Goal: Task Accomplishment & Management: Complete application form

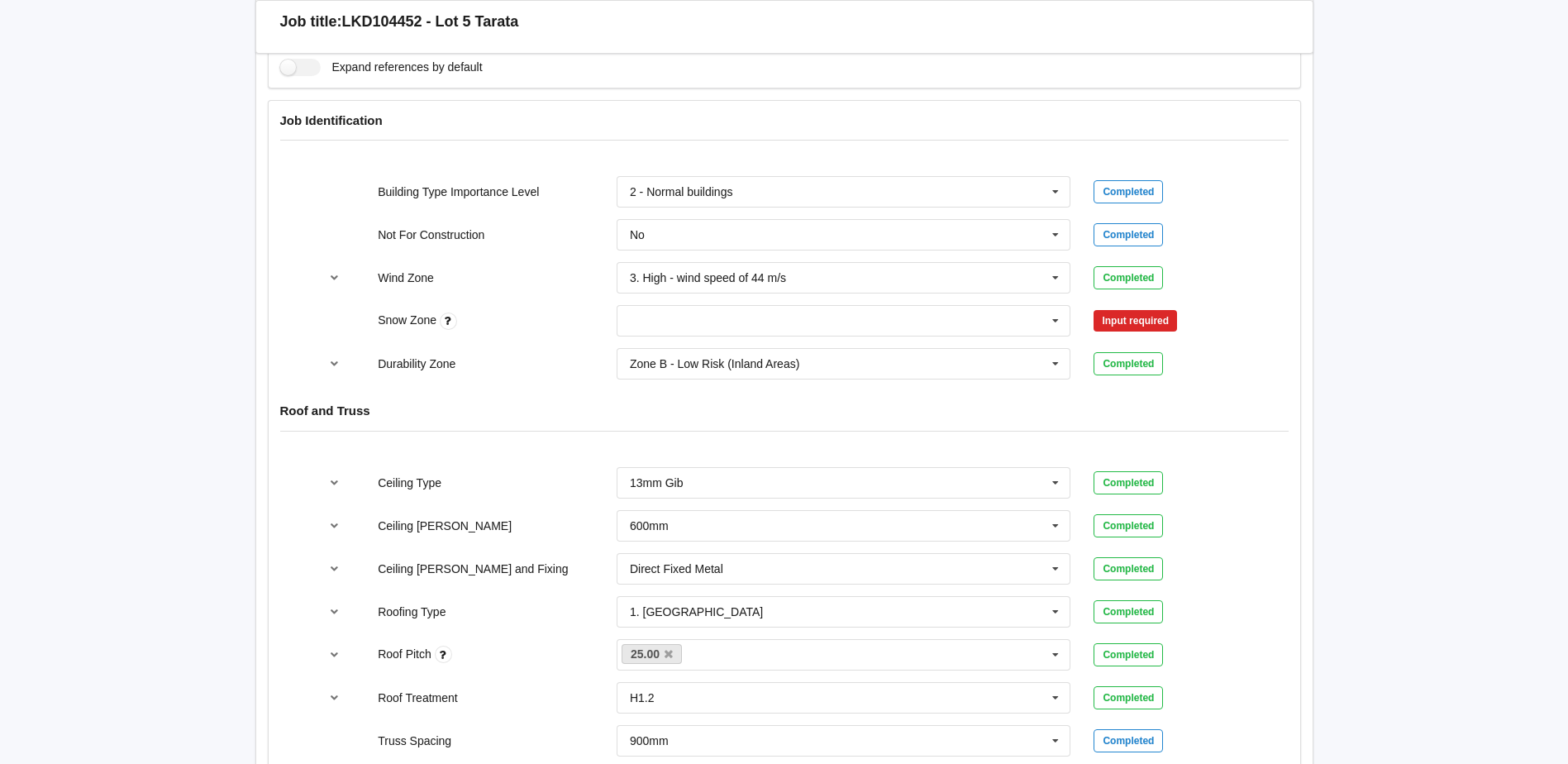
scroll to position [662, 0]
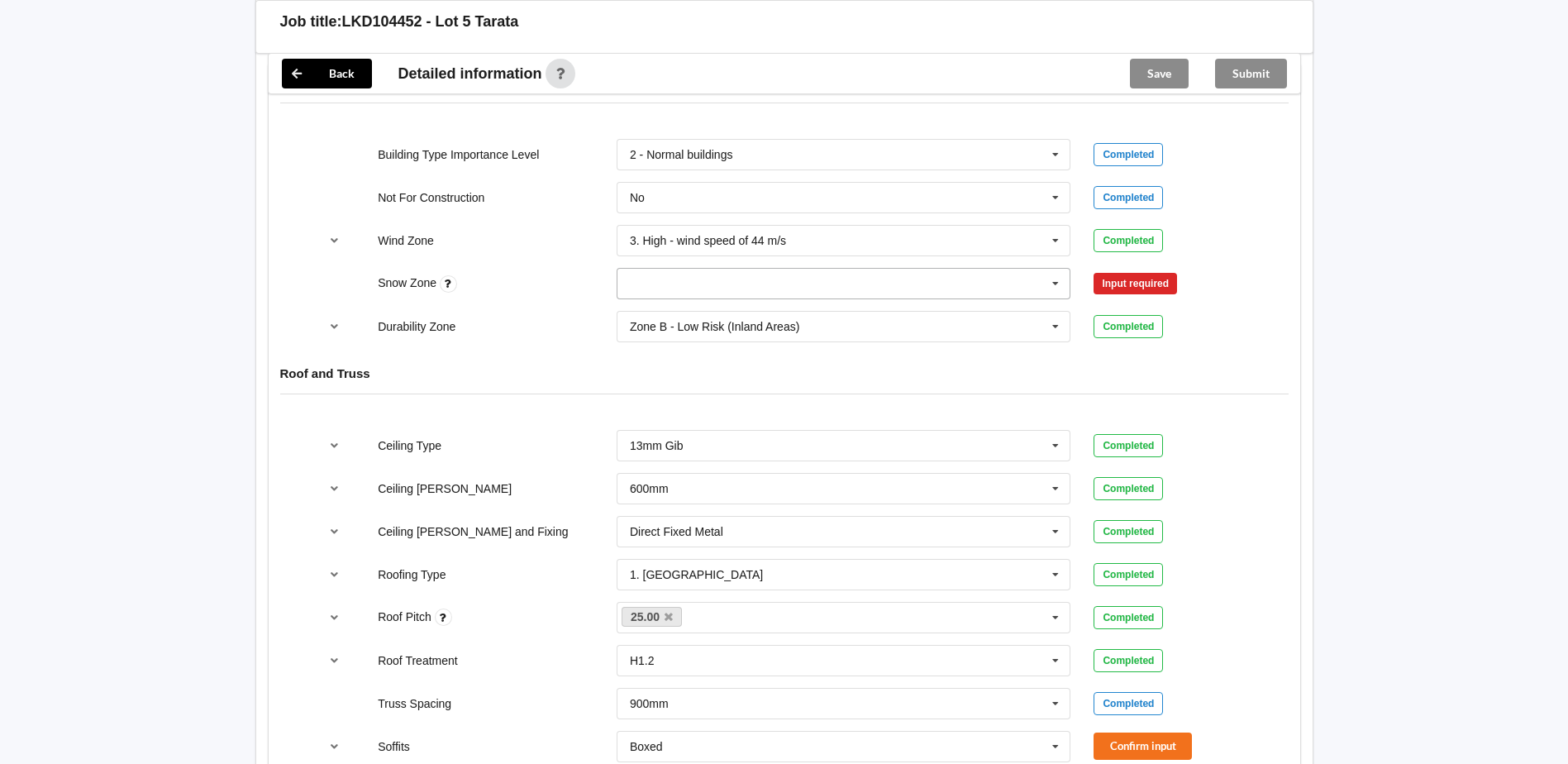
click at [1060, 283] on icon at bounding box center [1055, 283] width 24 height 30
click at [691, 315] on div "N0" at bounding box center [844, 313] width 453 height 30
click at [1154, 295] on button "Confirm input" at bounding box center [1142, 284] width 98 height 27
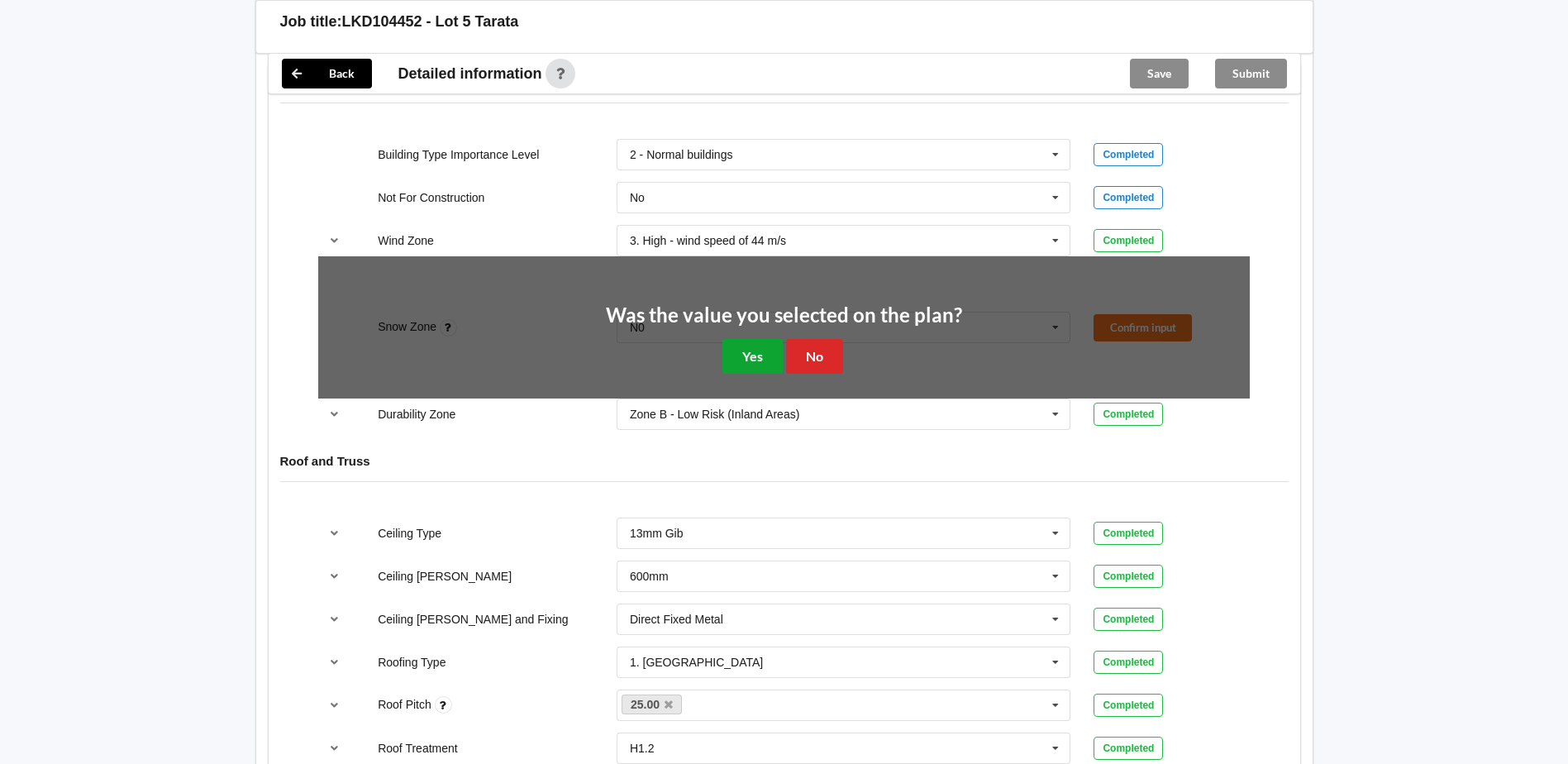
click at [737, 351] on button "Yes" at bounding box center [753, 355] width 60 height 34
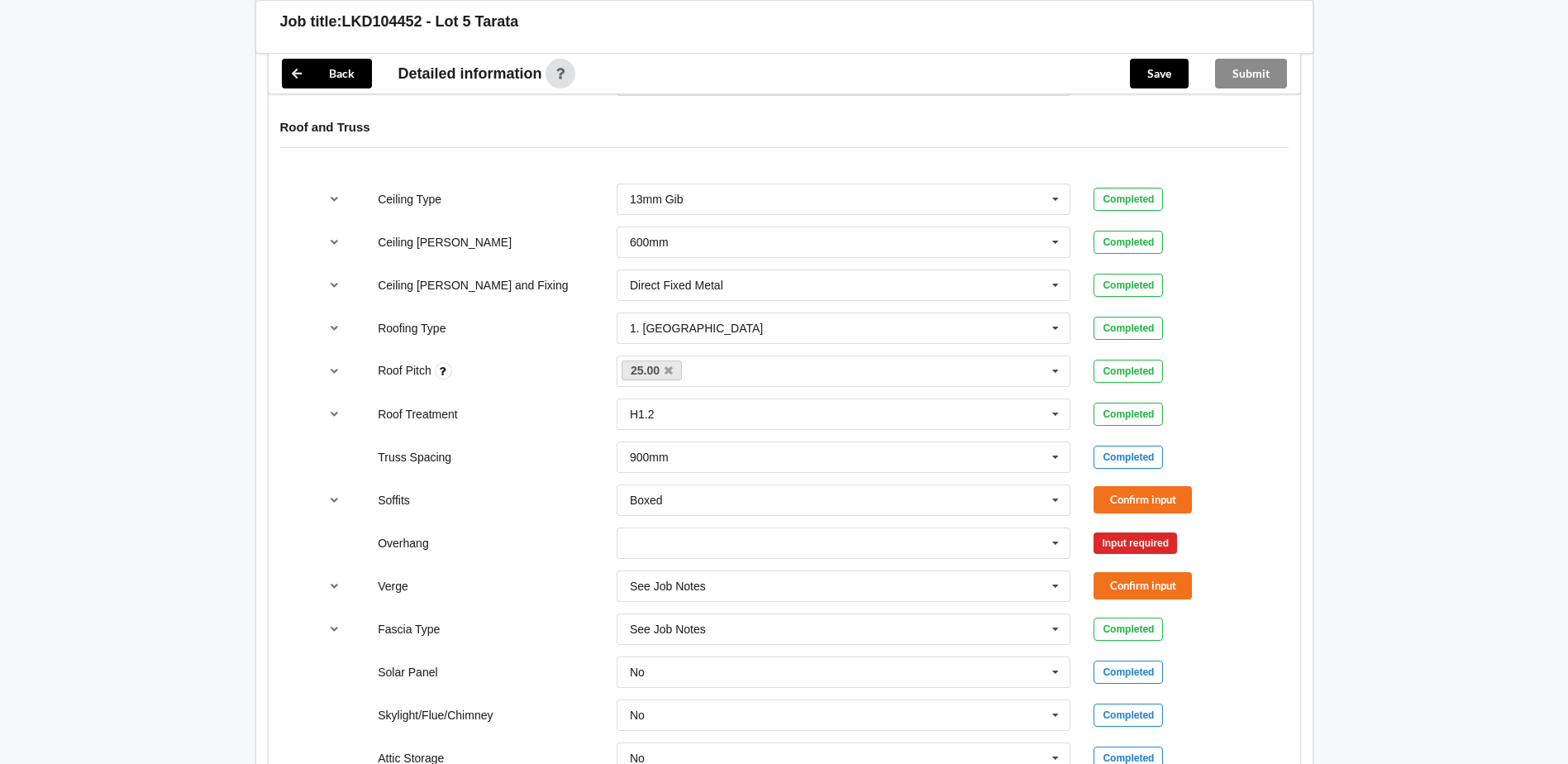
scroll to position [910, 0]
click at [1133, 496] on button "Confirm input" at bounding box center [1142, 498] width 98 height 27
click at [1051, 535] on icon at bounding box center [1055, 541] width 24 height 30
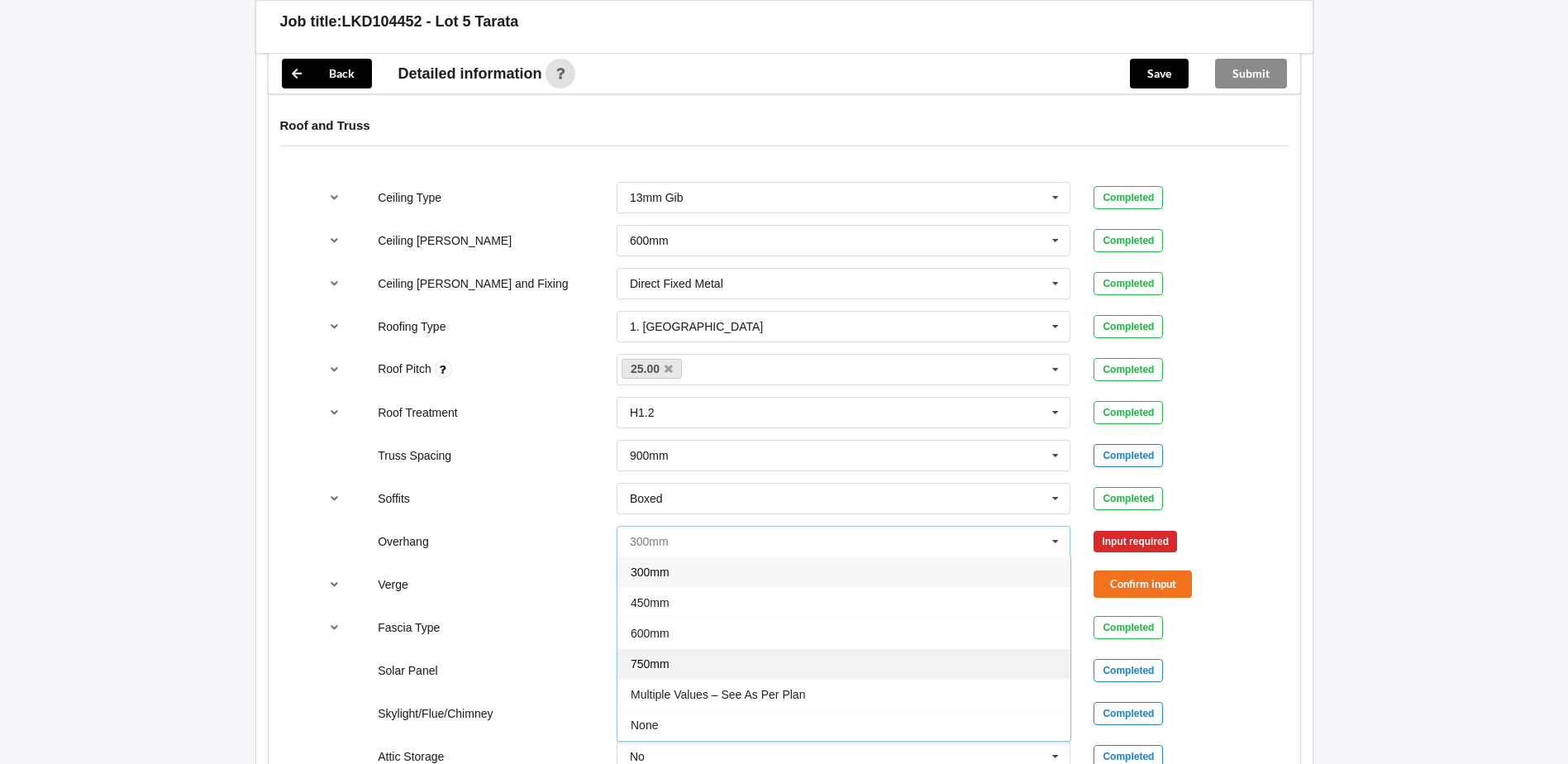
scroll to position [30, 0]
drag, startPoint x: 658, startPoint y: 718, endPoint x: 665, endPoint y: 709, distance: 11.4
click at [659, 716] on div "See Job Notes" at bounding box center [844, 725] width 453 height 30
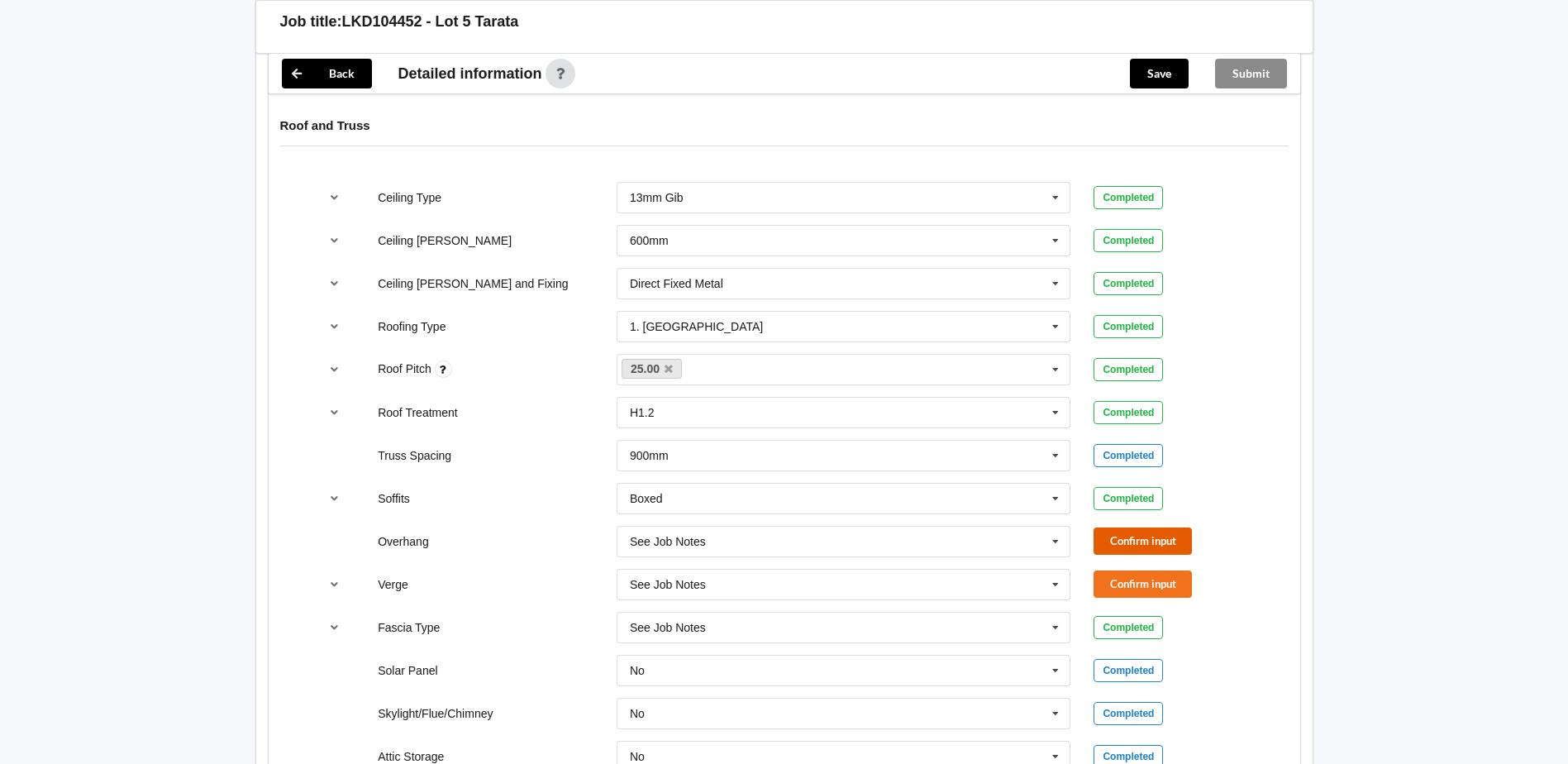
click at [1137, 540] on button "Confirm input" at bounding box center [1142, 541] width 98 height 27
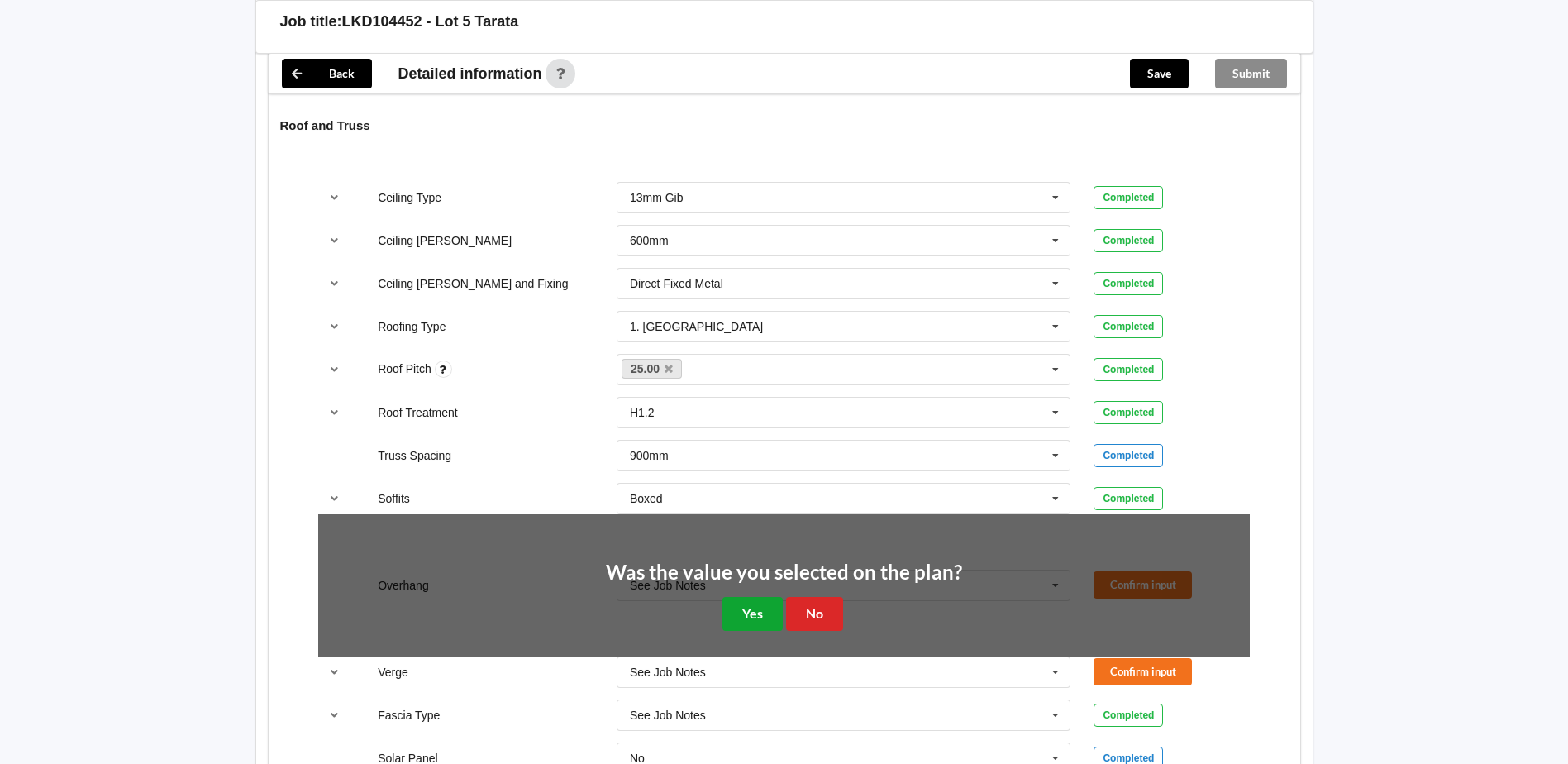
click at [727, 604] on button "Yes" at bounding box center [753, 614] width 60 height 34
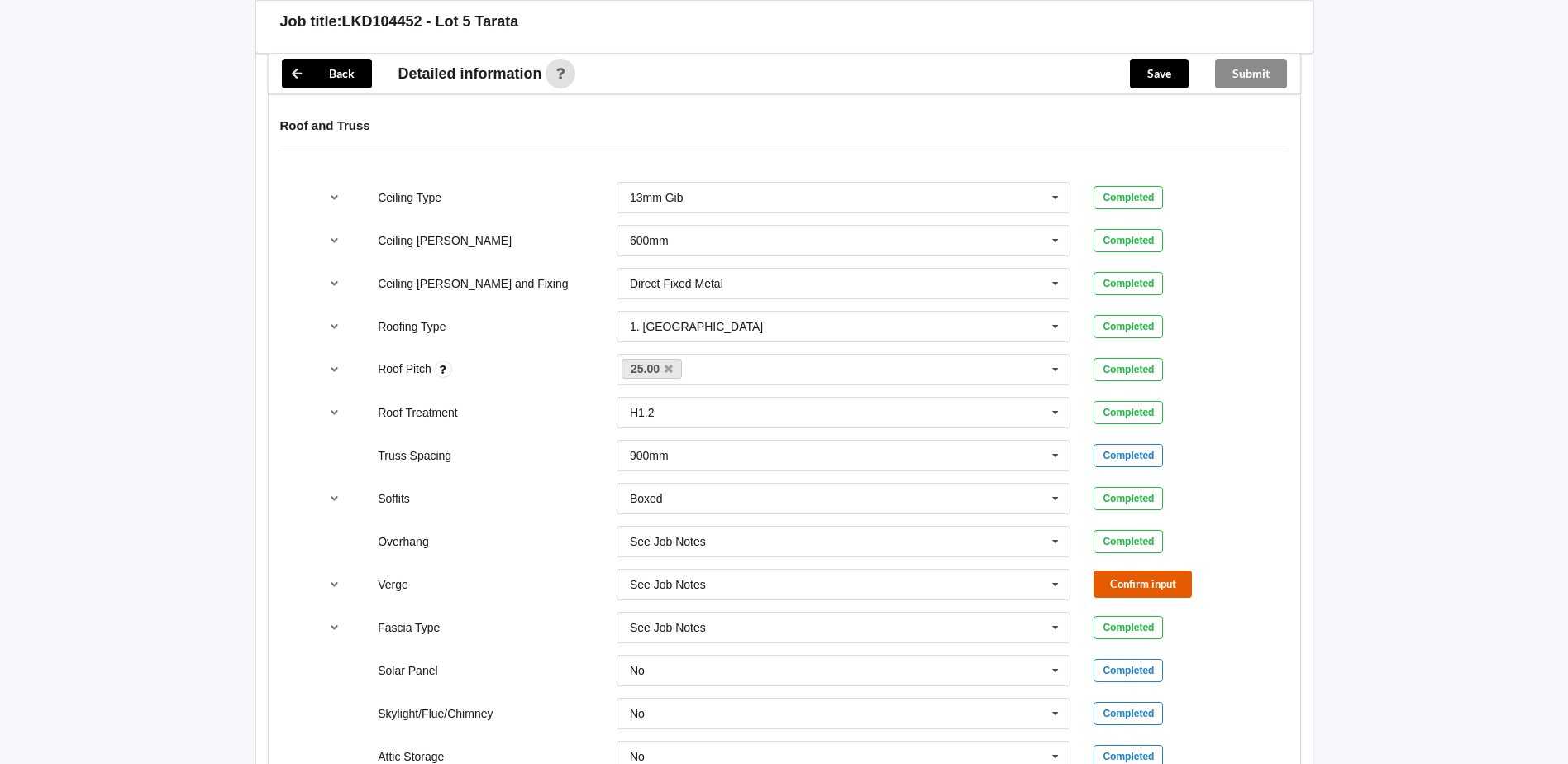
click at [1108, 577] on button "Confirm input" at bounding box center [1142, 584] width 98 height 27
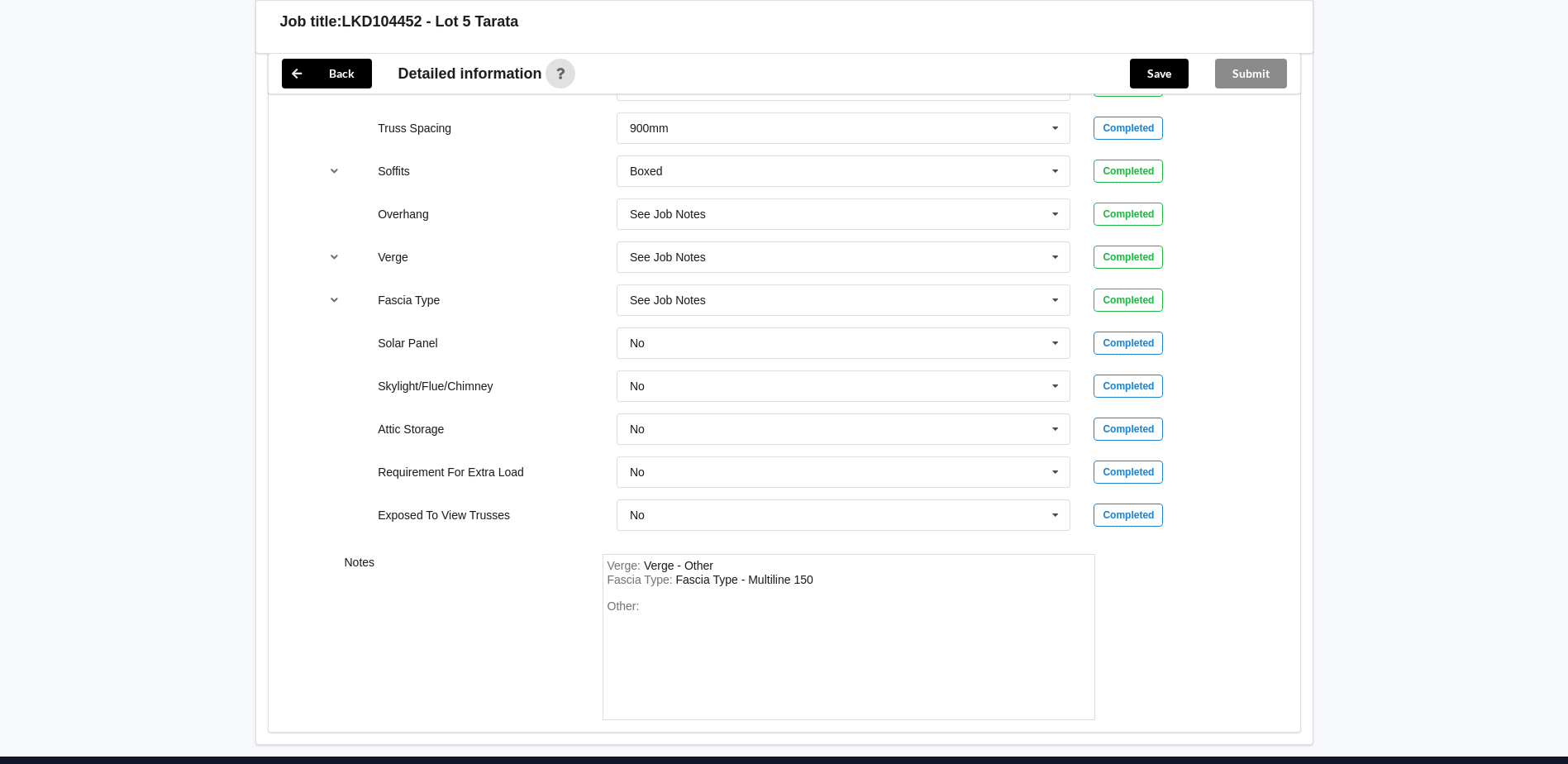
scroll to position [1313, 0]
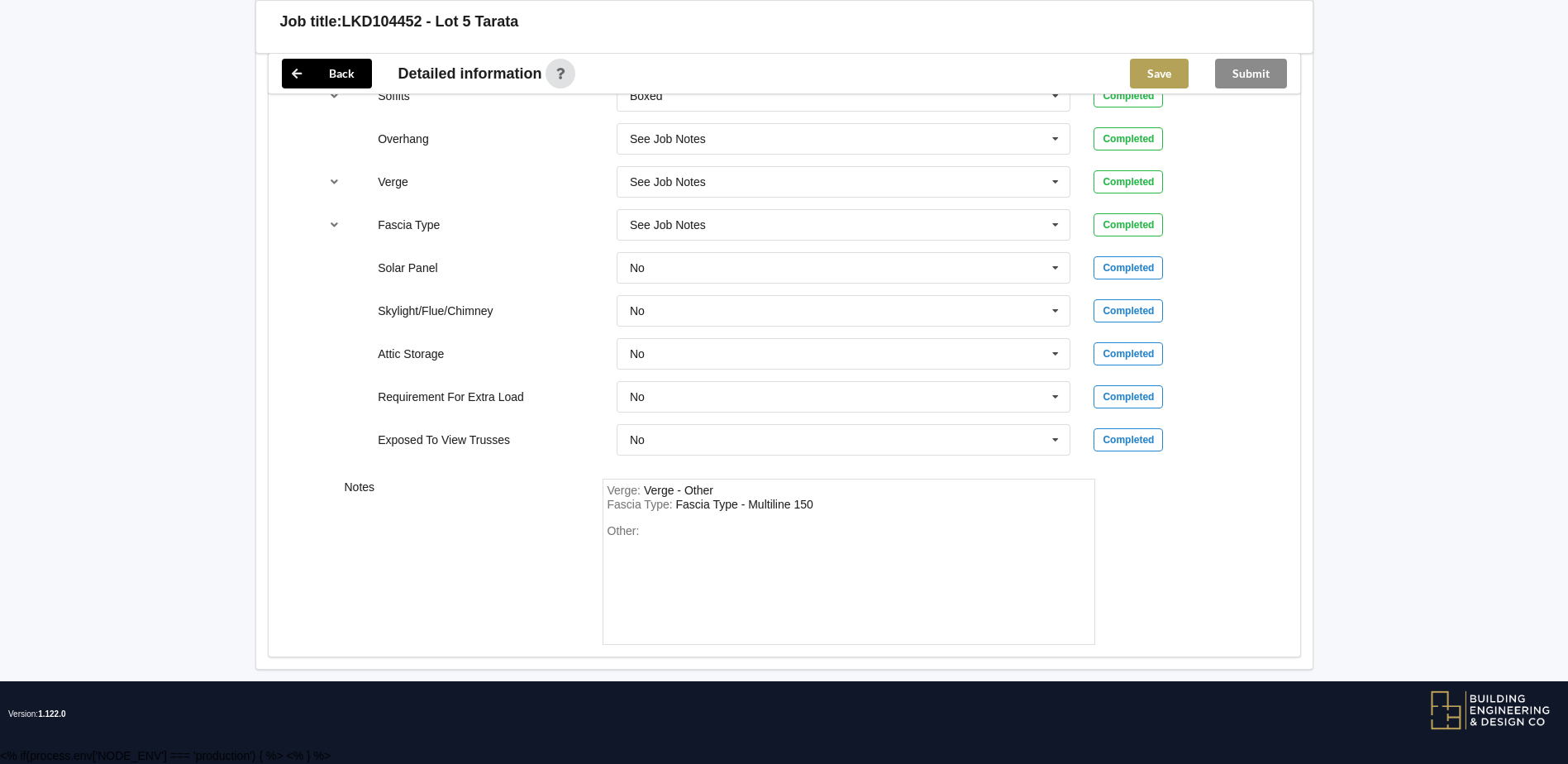
click at [1182, 75] on button "Save" at bounding box center [1159, 73] width 58 height 30
click at [1220, 75] on button "Submit" at bounding box center [1251, 73] width 72 height 30
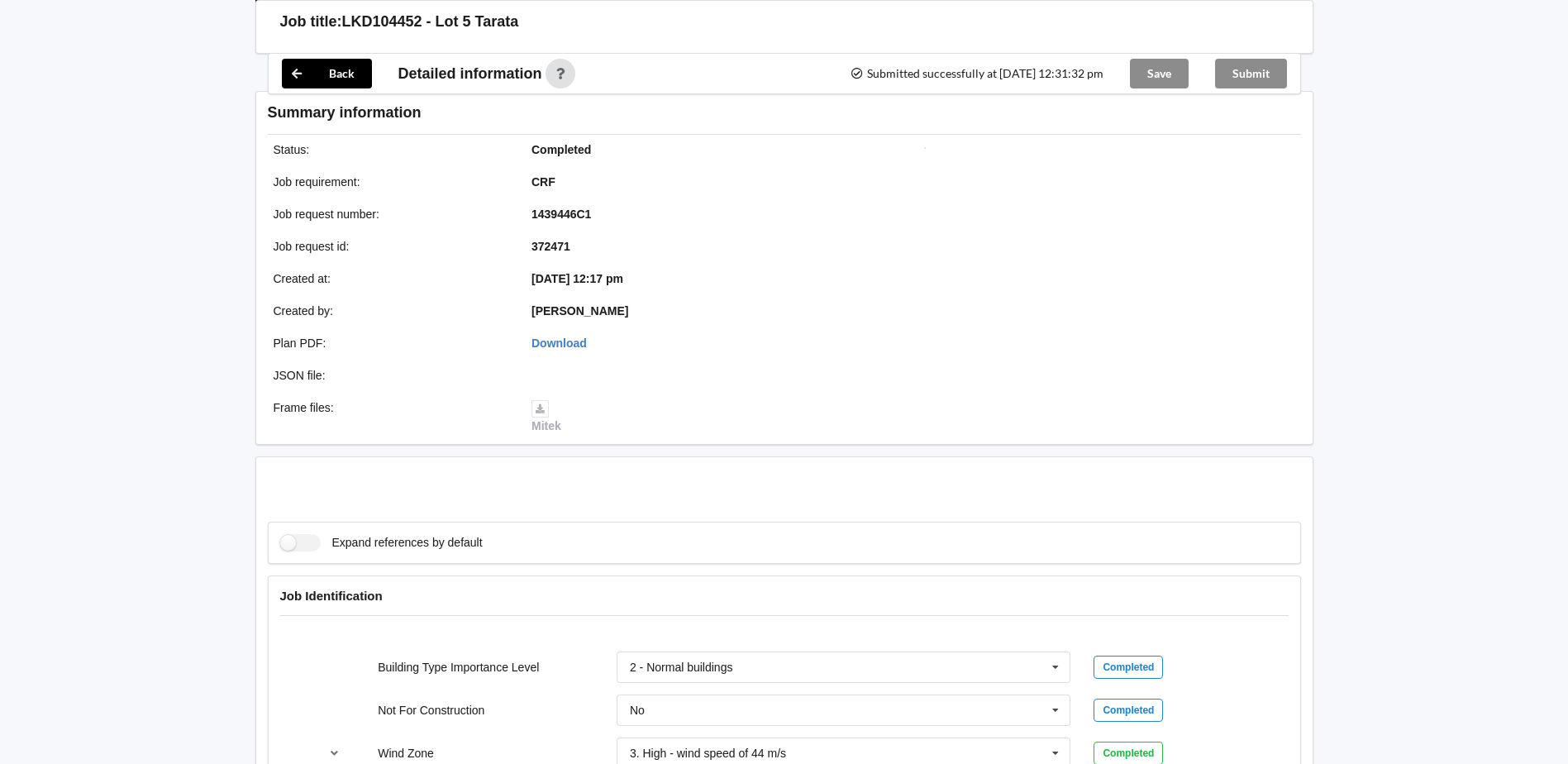
scroll to position [1237, 0]
